Goal: Task Accomplishment & Management: Use online tool/utility

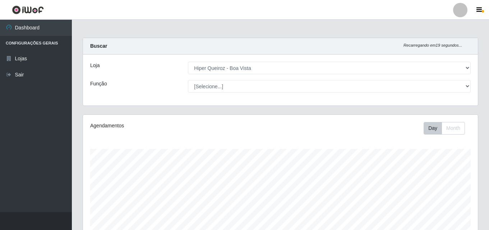
select select "514"
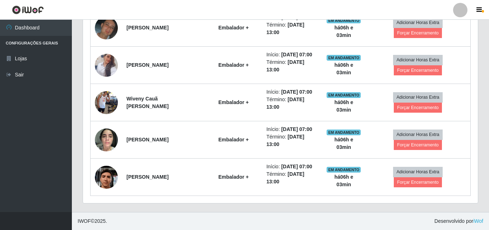
scroll to position [149, 395]
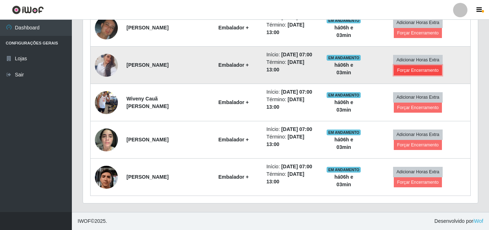
drag, startPoint x: 0, startPoint y: 0, endPoint x: 418, endPoint y: 72, distance: 424.4
click at [418, 72] on button "Forçar Encerramento" at bounding box center [418, 70] width 48 height 10
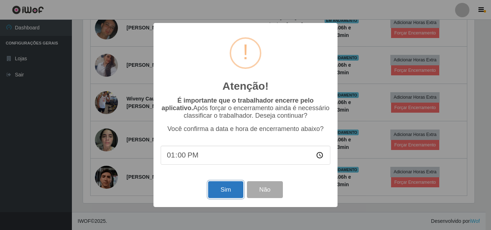
click at [225, 191] on button "Sim" at bounding box center [225, 190] width 35 height 17
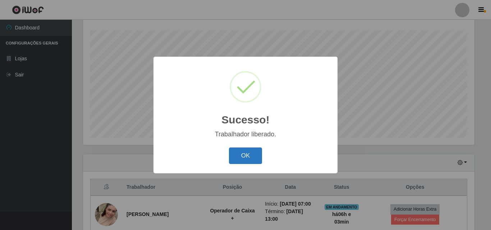
click at [241, 159] on button "OK" at bounding box center [245, 156] width 33 height 17
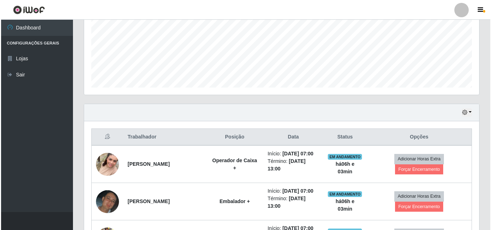
scroll to position [263, 0]
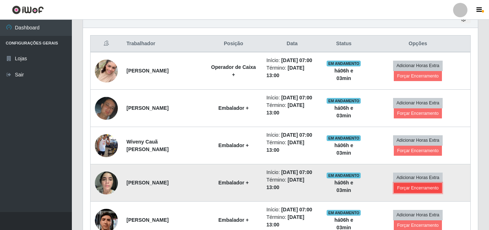
click at [410, 187] on button "Forçar Encerramento" at bounding box center [418, 188] width 48 height 10
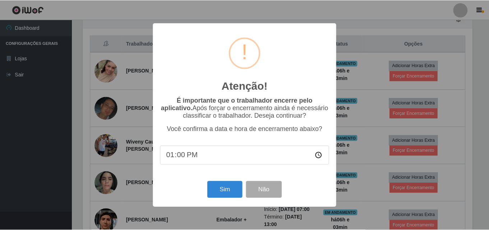
scroll to position [149, 392]
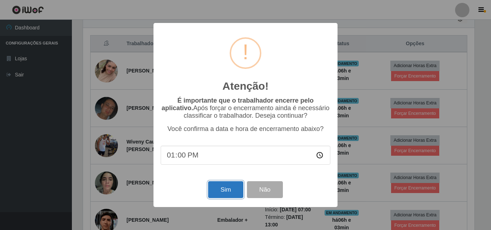
click at [227, 192] on button "Sim" at bounding box center [225, 190] width 35 height 17
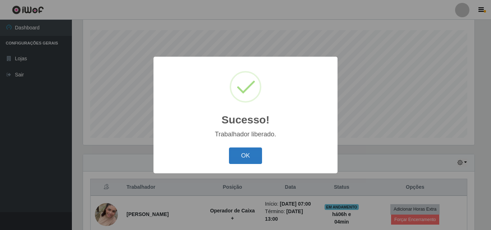
click at [247, 152] on button "OK" at bounding box center [245, 156] width 33 height 17
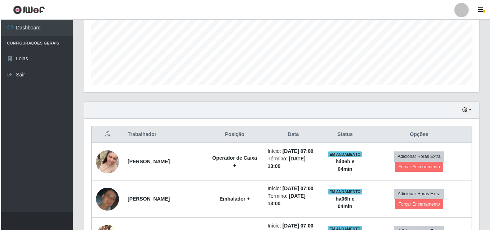
scroll to position [227, 0]
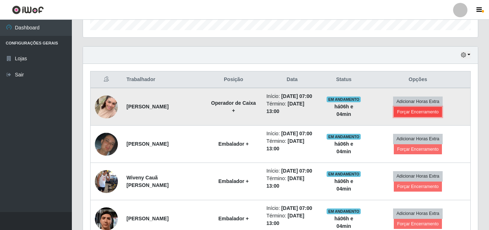
click at [411, 113] on button "Forçar Encerramento" at bounding box center [418, 112] width 48 height 10
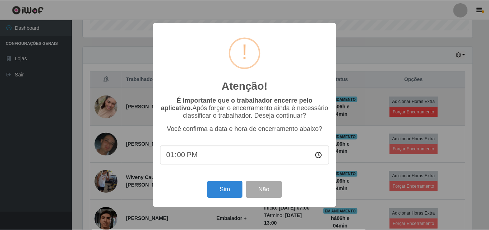
scroll to position [149, 392]
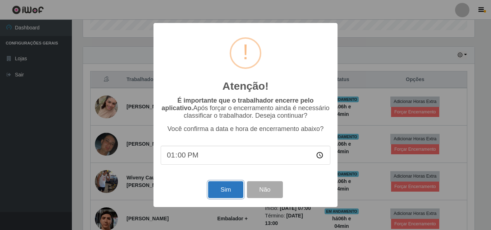
click at [230, 191] on button "Sim" at bounding box center [225, 190] width 35 height 17
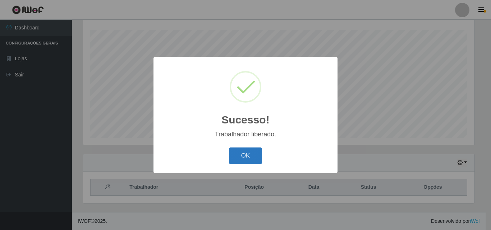
click at [256, 158] on button "OK" at bounding box center [245, 156] width 33 height 17
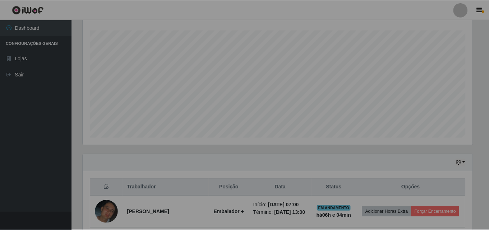
scroll to position [0, 0]
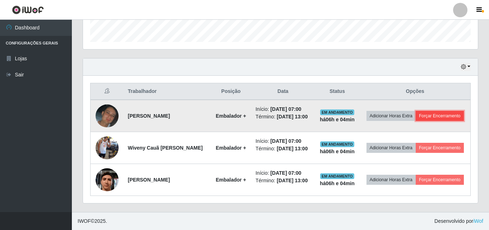
click at [433, 118] on button "Forçar Encerramento" at bounding box center [440, 116] width 48 height 10
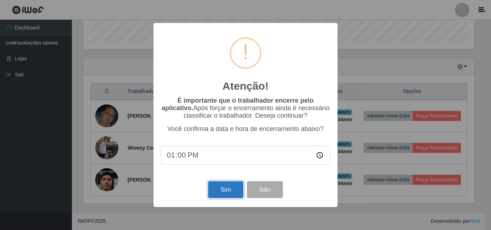
click at [227, 198] on button "Sim" at bounding box center [225, 190] width 35 height 17
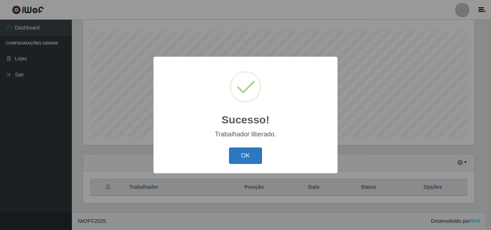
click at [255, 160] on button "OK" at bounding box center [245, 156] width 33 height 17
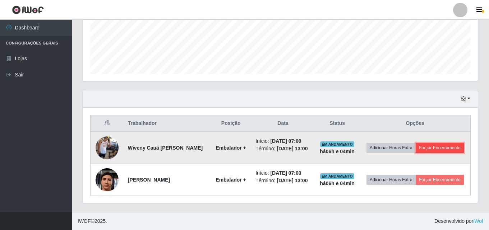
click at [438, 149] on button "Forçar Encerramento" at bounding box center [440, 148] width 48 height 10
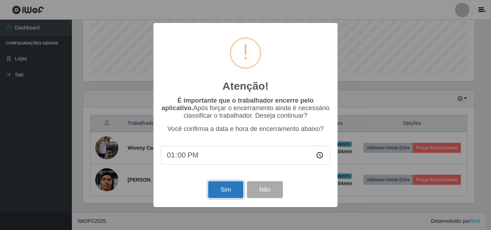
click at [226, 188] on button "Sim" at bounding box center [225, 190] width 35 height 17
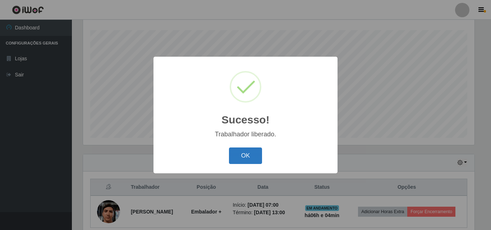
click at [248, 155] on button "OK" at bounding box center [245, 156] width 33 height 17
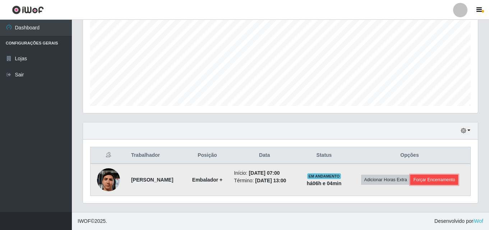
click at [443, 181] on button "Forçar Encerramento" at bounding box center [435, 180] width 48 height 10
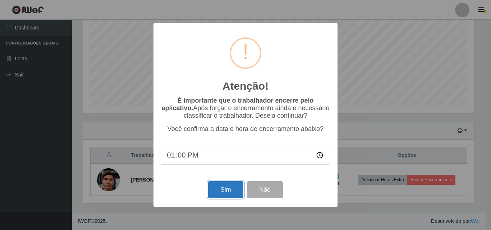
click at [226, 191] on button "Sim" at bounding box center [225, 190] width 35 height 17
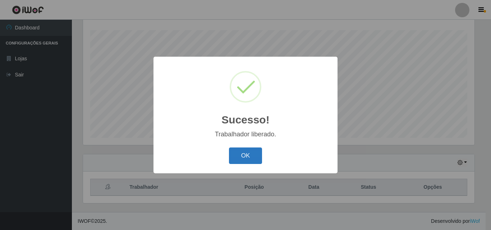
click at [255, 151] on button "OK" at bounding box center [245, 156] width 33 height 17
